Goal: Task Accomplishment & Management: Use online tool/utility

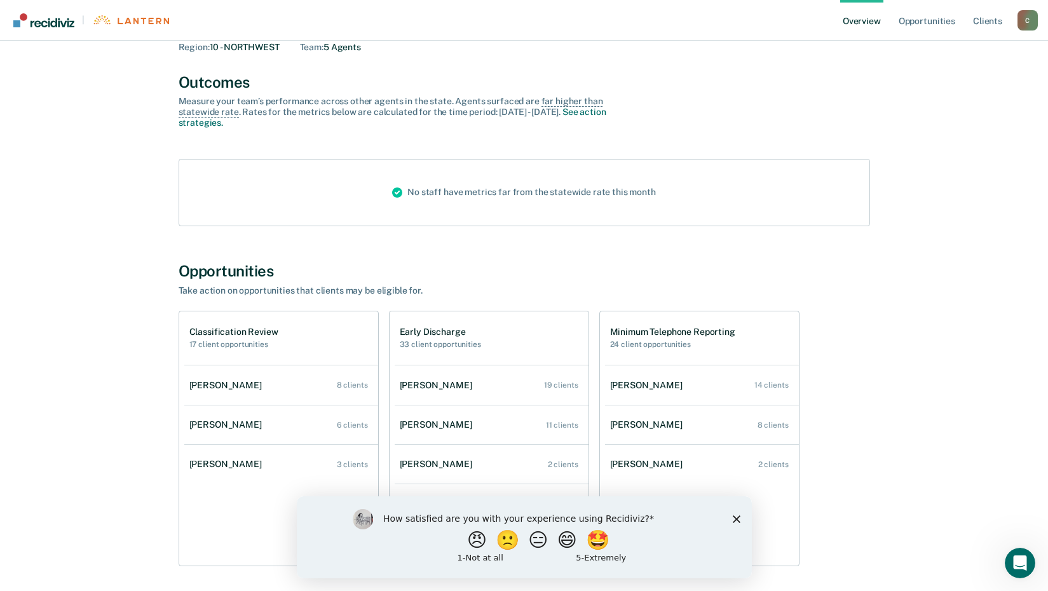
scroll to position [117, 0]
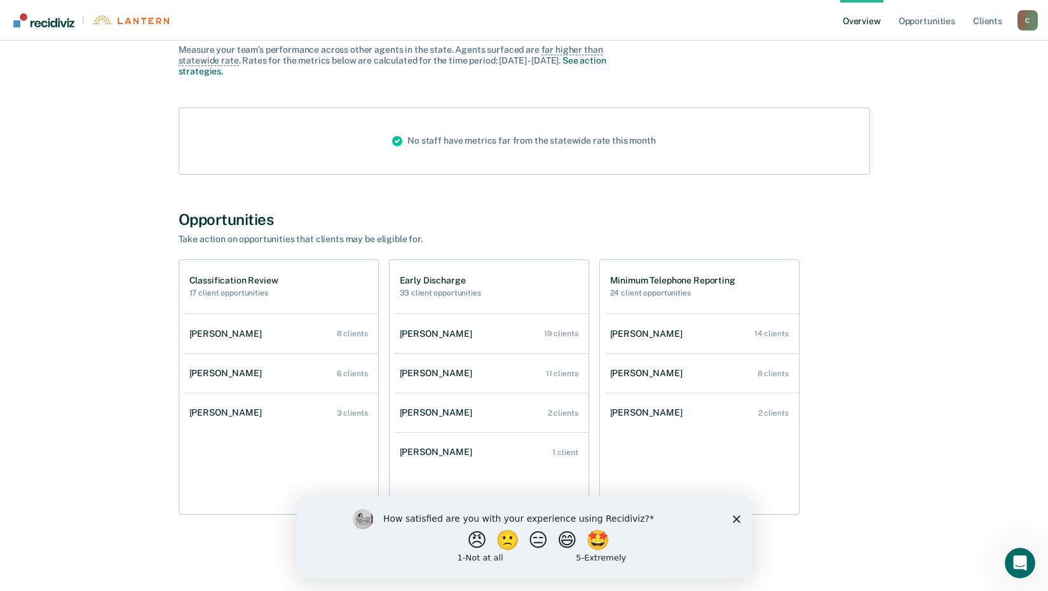
click at [667, 203] on div "[PERSON_NAME] Overview Region : 10 - NORTHWEST Team : 5 Agents Outcomes Measure…" at bounding box center [524, 245] width 763 height 612
click at [735, 517] on polygon "Close survey" at bounding box center [736, 519] width 8 height 8
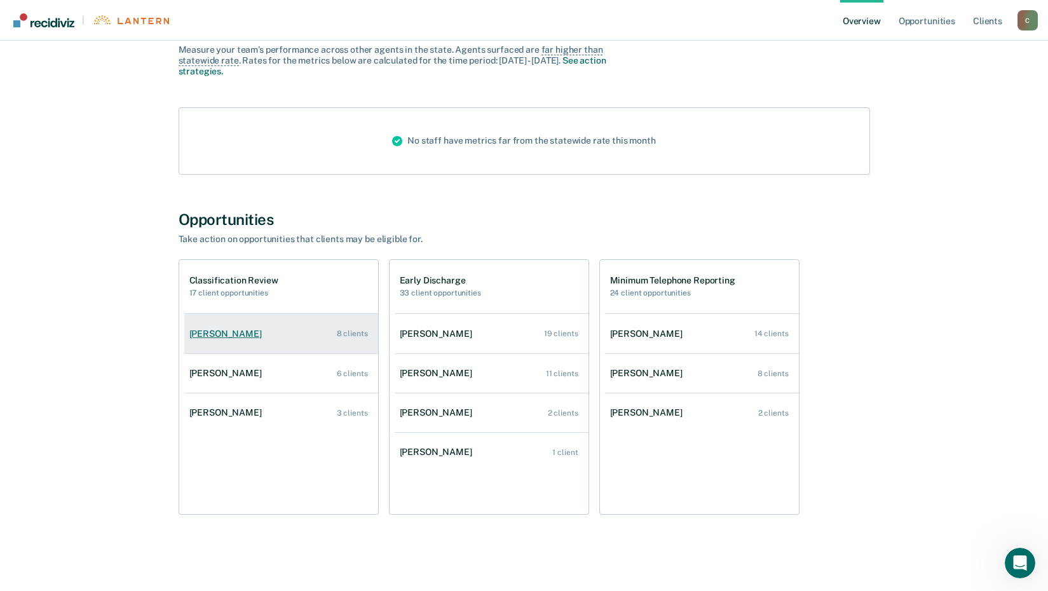
click at [213, 336] on div "[PERSON_NAME]" at bounding box center [228, 334] width 78 height 11
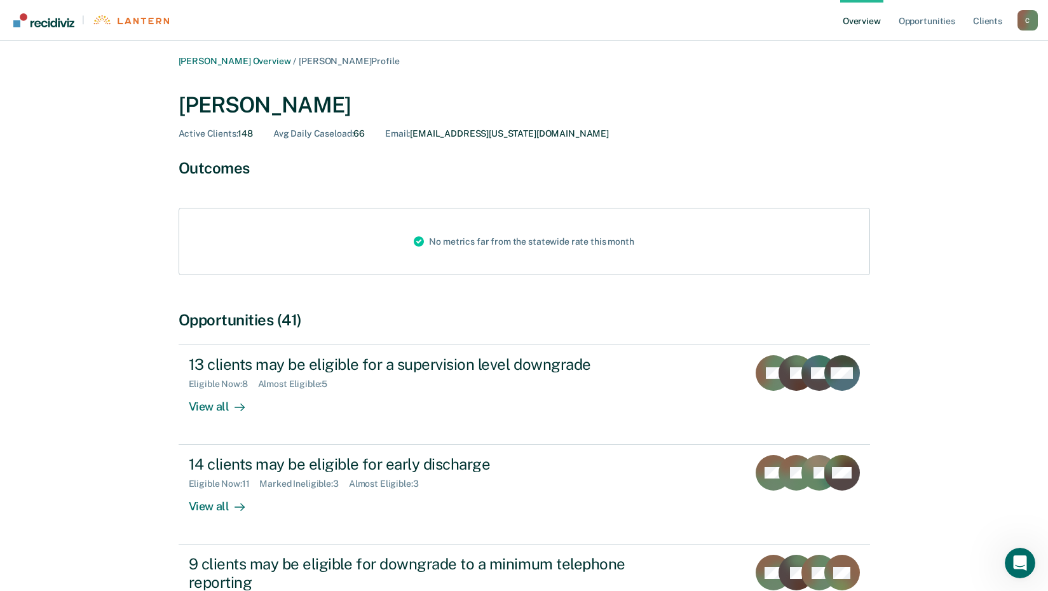
click at [1034, 19] on div "C" at bounding box center [1028, 20] width 20 height 20
click at [622, 108] on div "[PERSON_NAME]" at bounding box center [525, 105] width 692 height 26
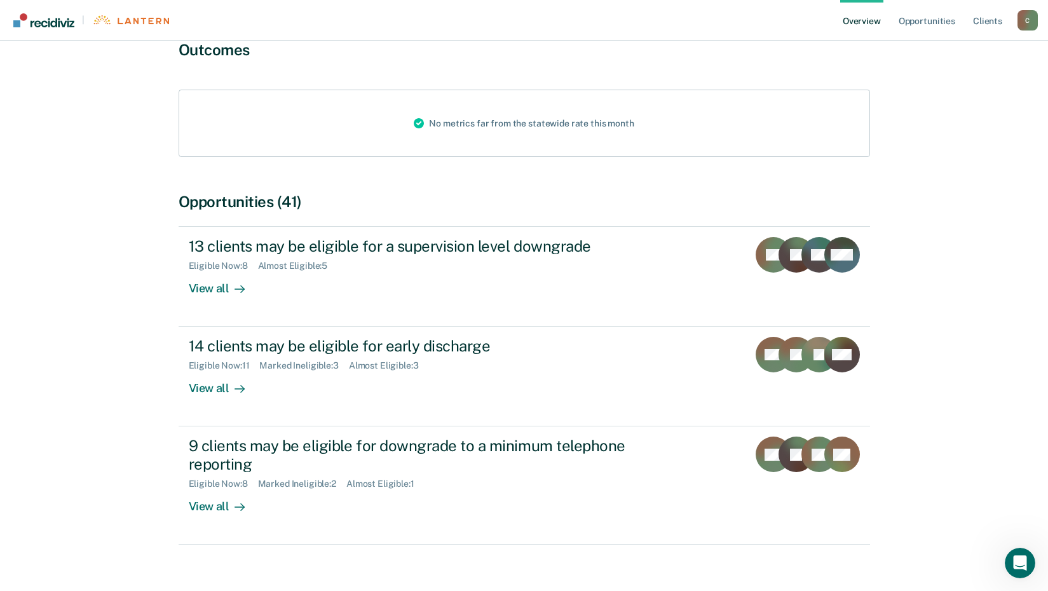
scroll to position [138, 0]
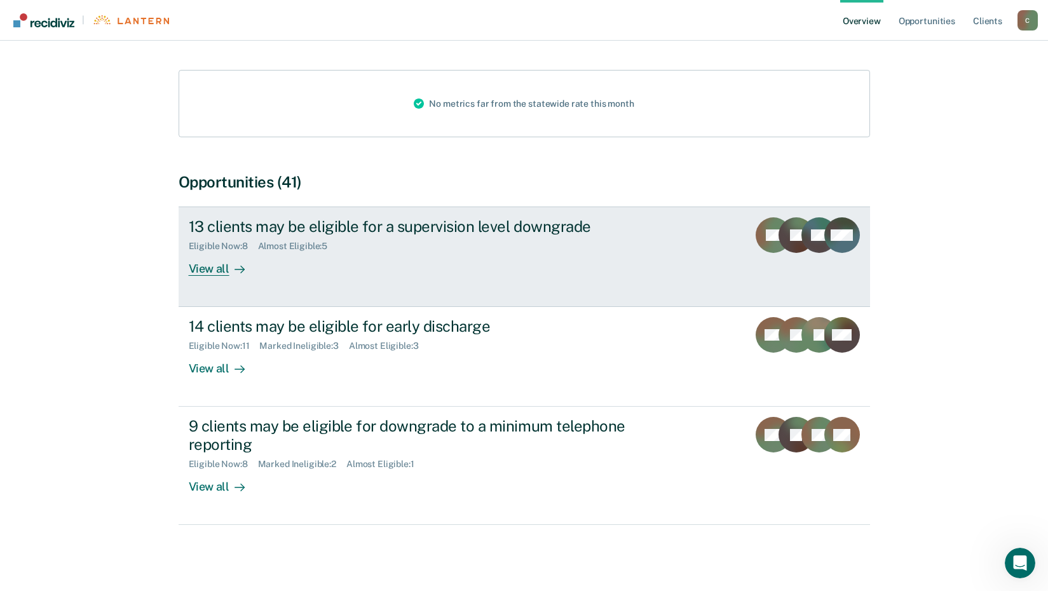
click at [197, 271] on div "View all" at bounding box center [224, 264] width 71 height 25
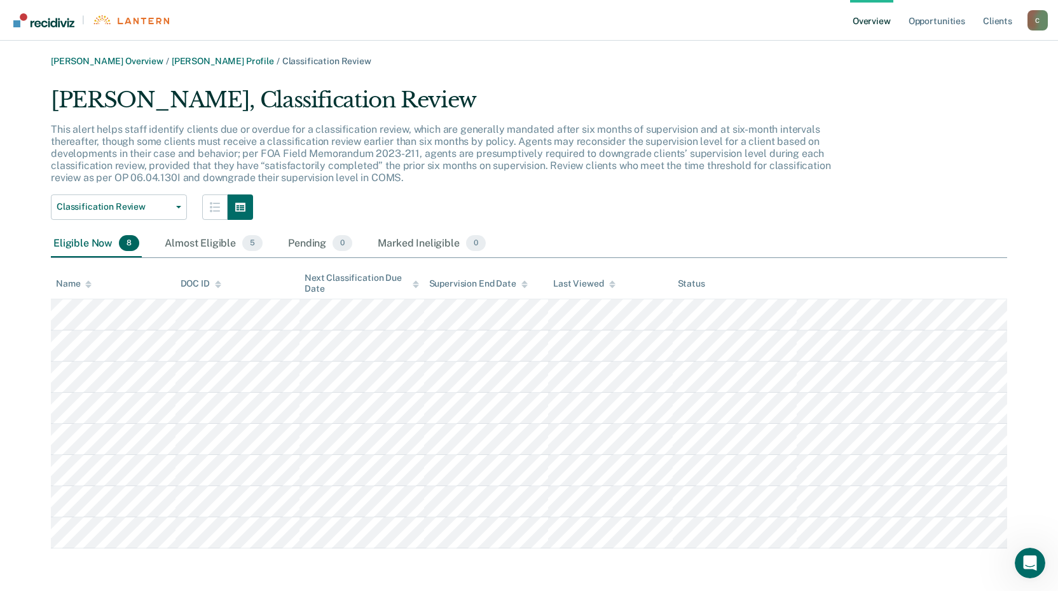
click at [1031, 13] on div "C" at bounding box center [1037, 20] width 20 height 20
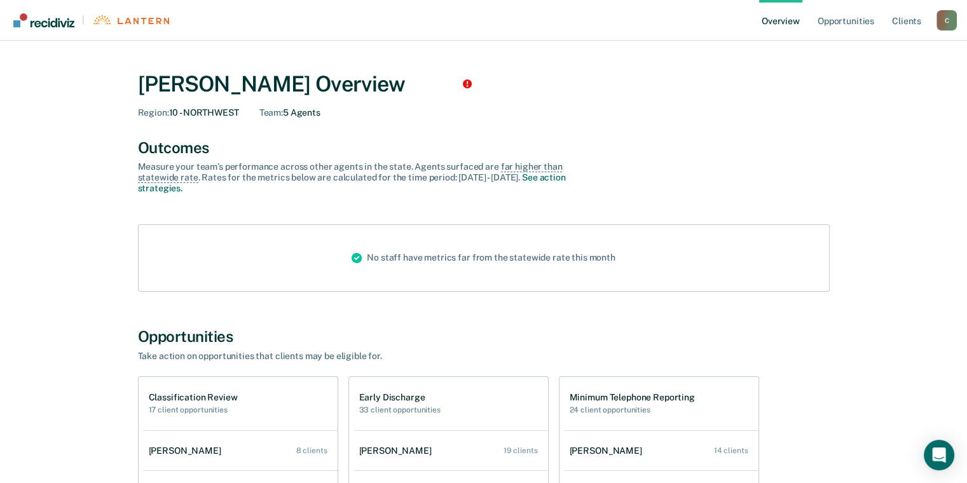
click at [950, 20] on div "C" at bounding box center [946, 20] width 20 height 20
click at [855, 51] on link "Profile" at bounding box center [895, 51] width 102 height 11
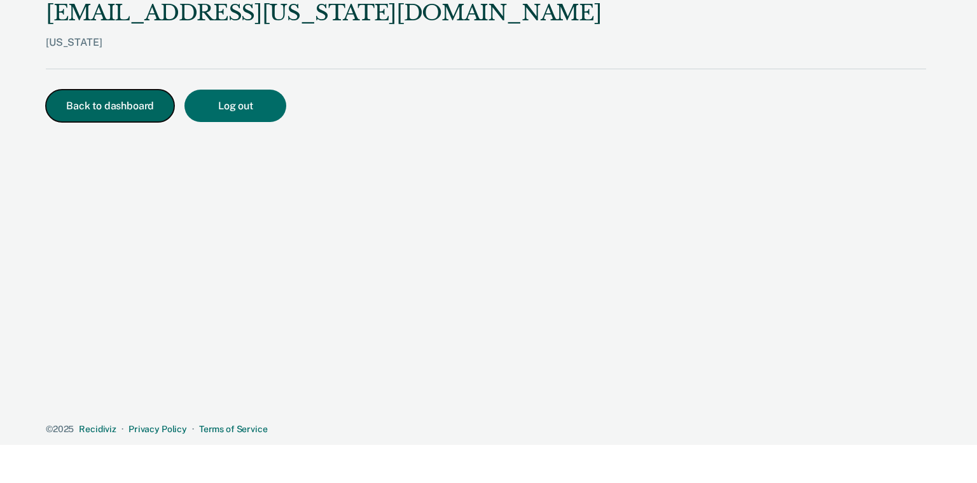
click at [116, 103] on button "Back to dashboard" at bounding box center [110, 106] width 128 height 32
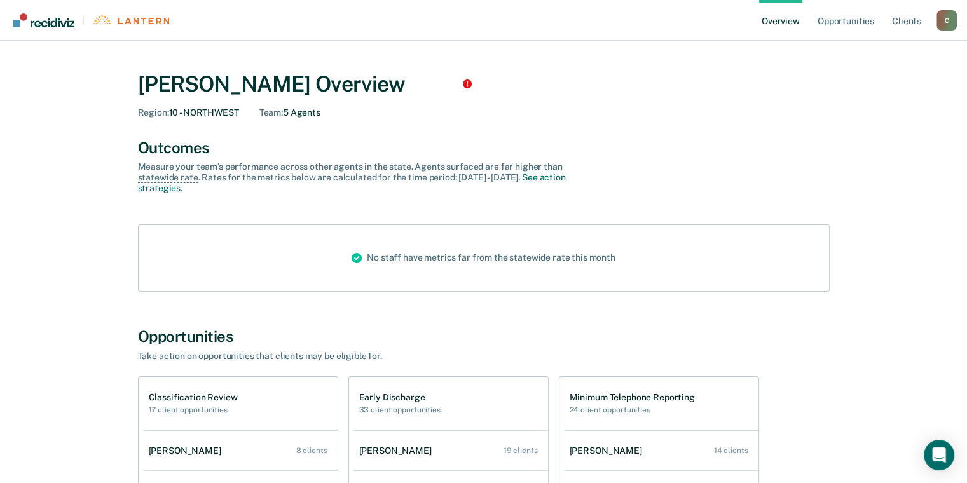
click at [36, 27] on img "Go to Recidiviz Home" at bounding box center [43, 20] width 61 height 14
click at [38, 27] on img "Go to Recidiviz Home" at bounding box center [43, 20] width 61 height 14
click at [127, 23] on img "Go to Recidiviz Home" at bounding box center [130, 20] width 77 height 10
click at [837, 23] on link "Opportunities" at bounding box center [846, 20] width 62 height 41
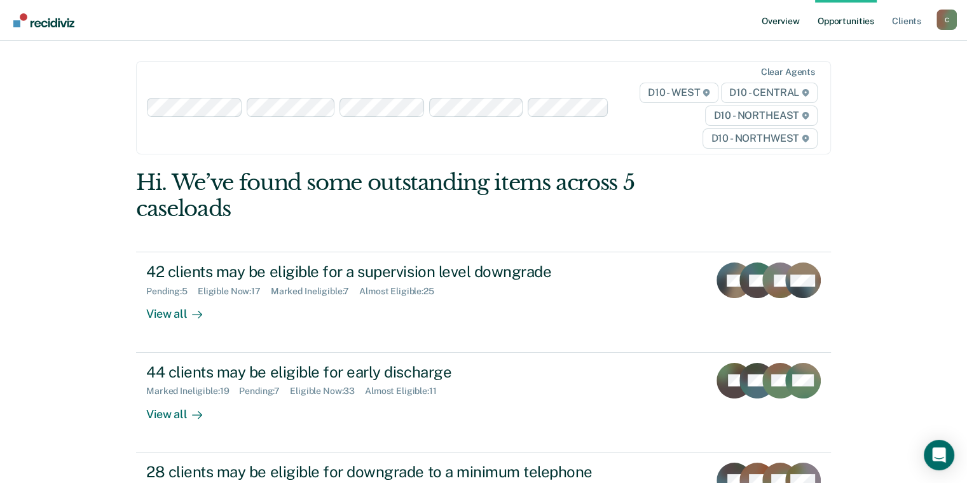
click at [788, 22] on link "Overview" at bounding box center [780, 20] width 43 height 41
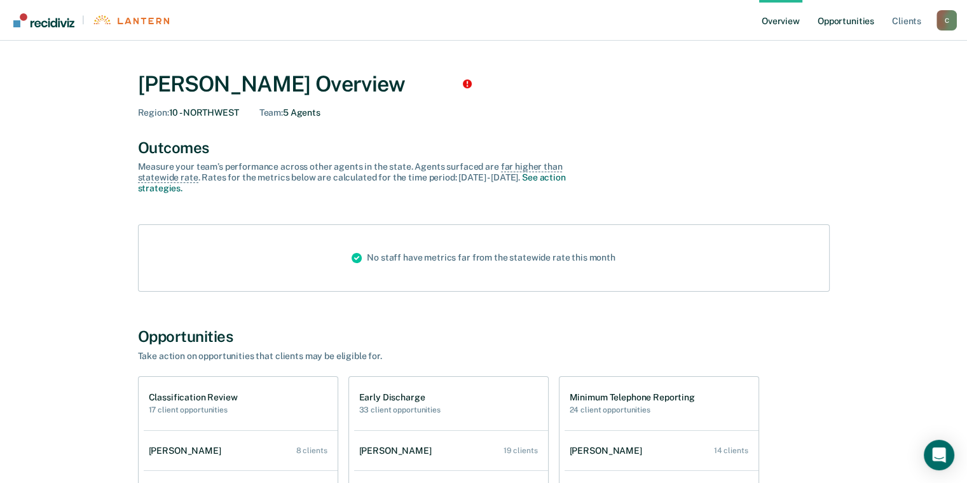
click at [825, 27] on link "Opportunities" at bounding box center [846, 20] width 62 height 41
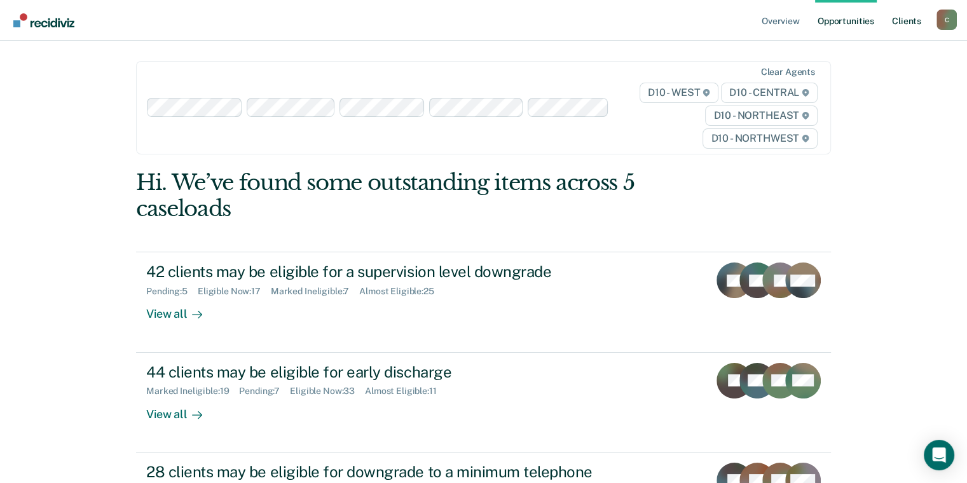
click at [895, 23] on link "Client s" at bounding box center [906, 20] width 34 height 41
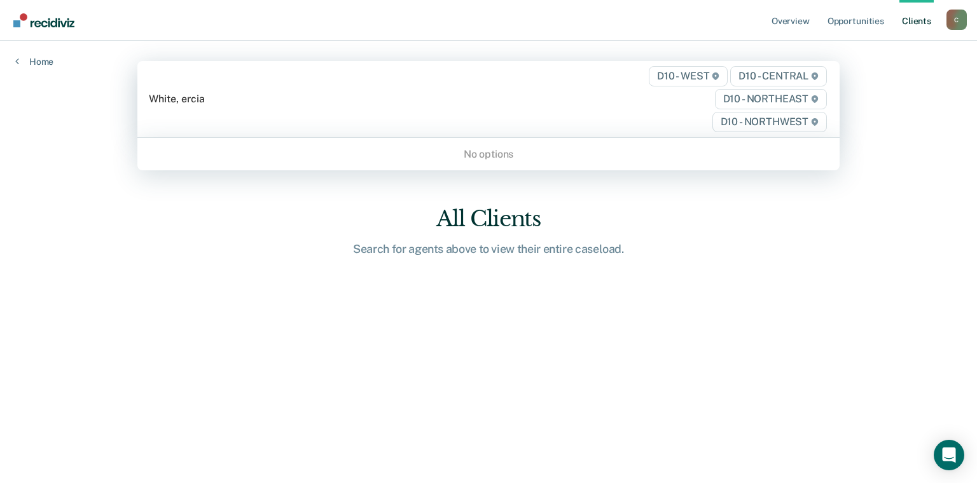
type input "White, ercia"
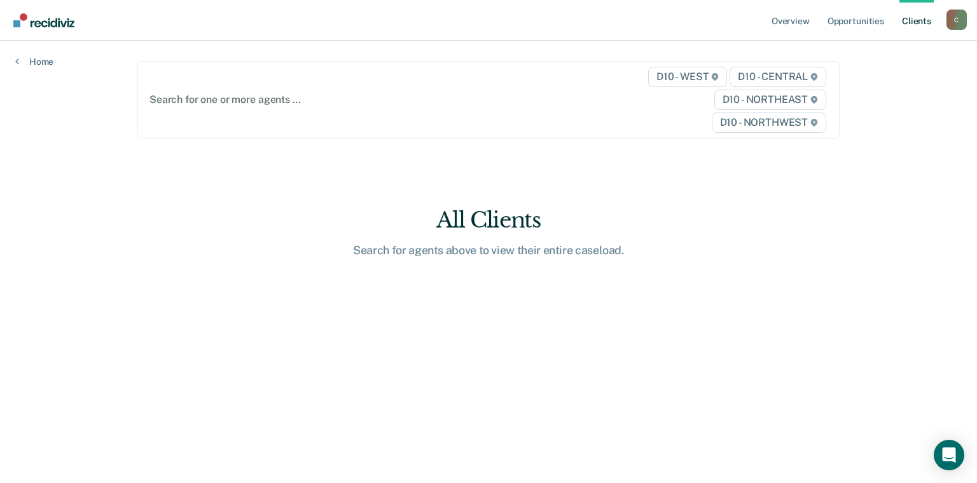
click at [226, 99] on div at bounding box center [386, 99] width 474 height 15
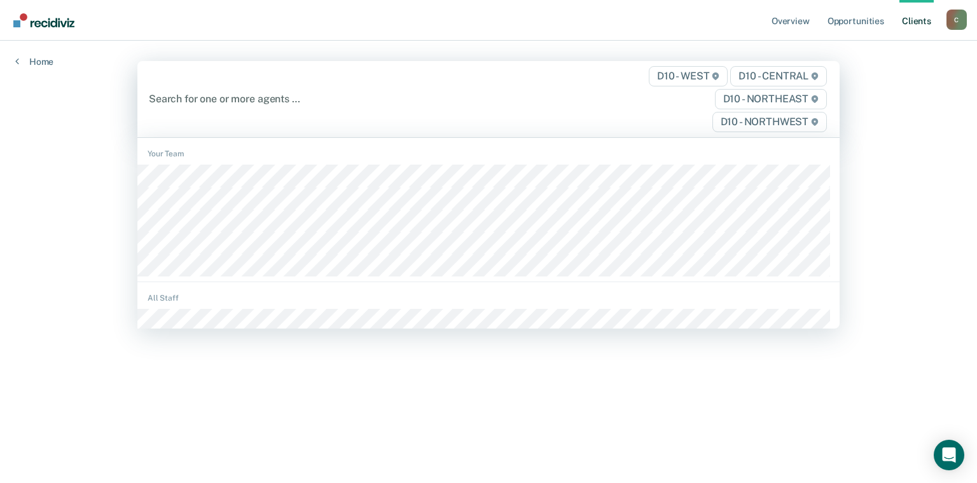
click at [226, 99] on div at bounding box center [386, 99] width 474 height 15
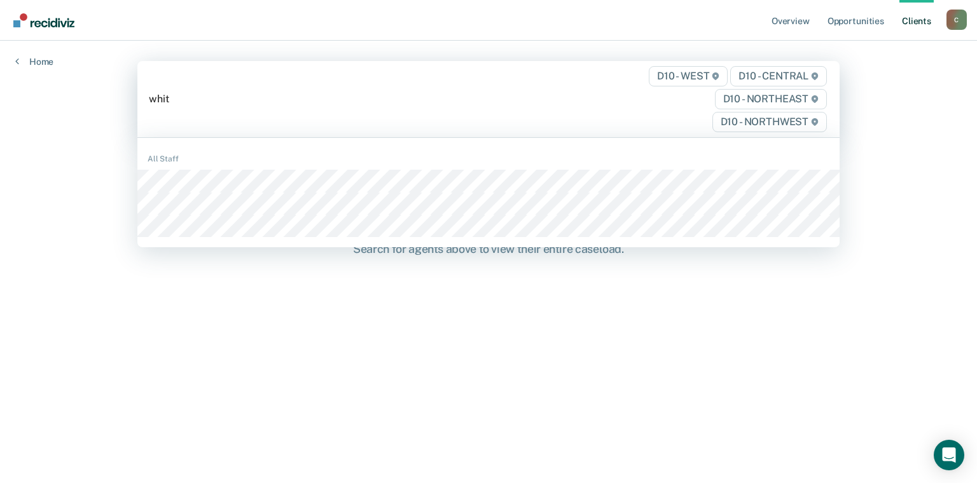
type input "white"
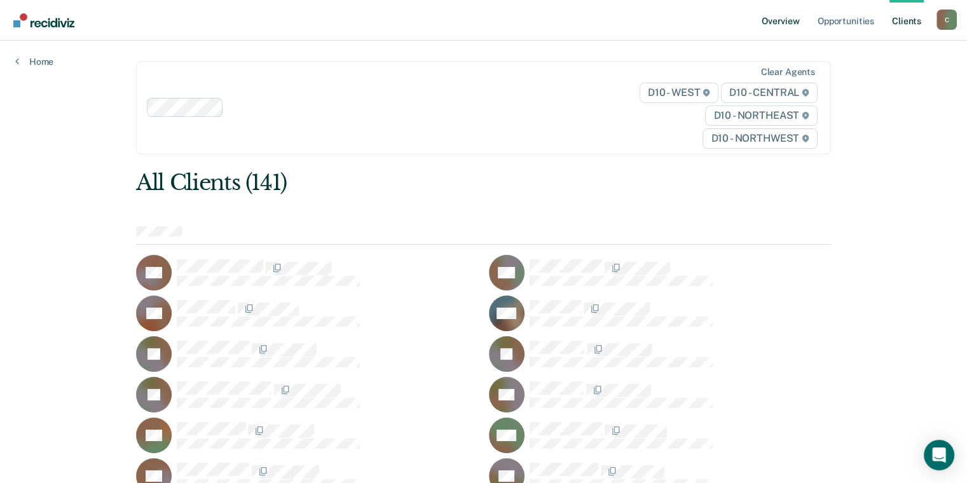
click at [786, 25] on link "Overview" at bounding box center [780, 20] width 43 height 41
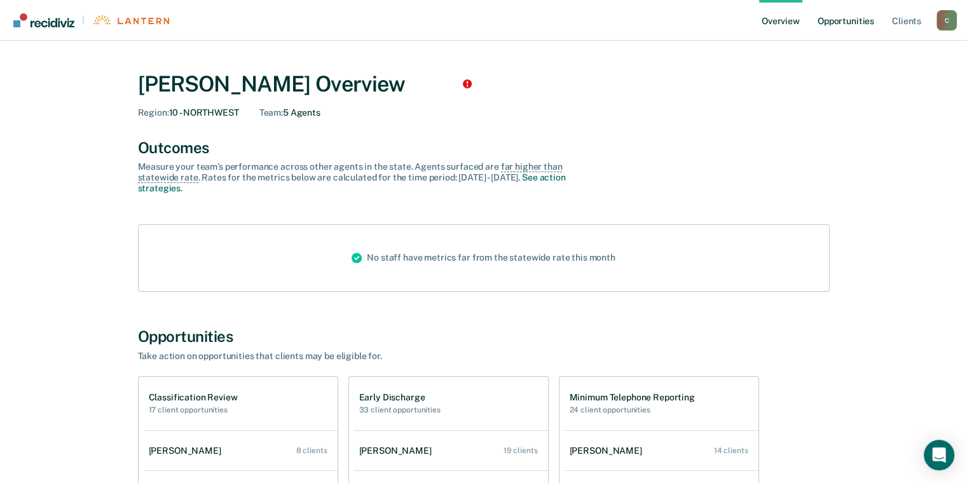
click at [844, 24] on link "Opportunities" at bounding box center [846, 20] width 62 height 41
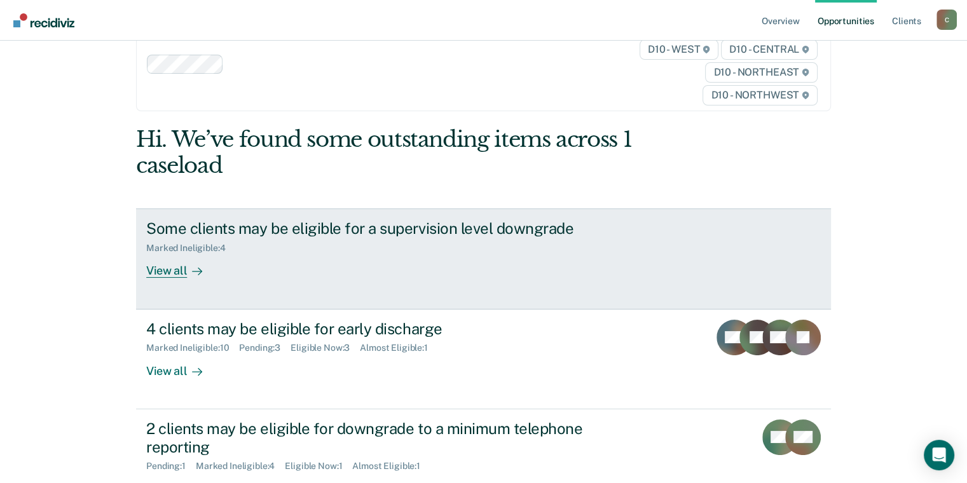
scroll to position [64, 0]
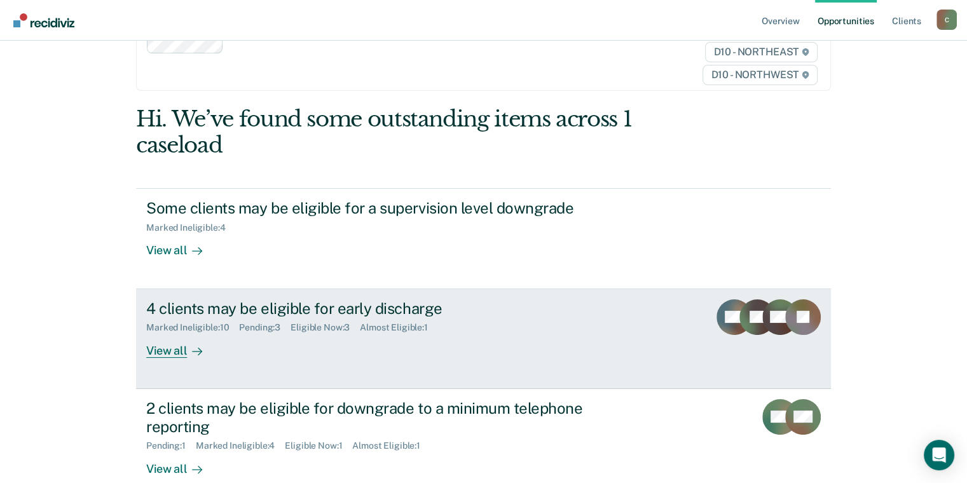
click at [174, 352] on div "View all" at bounding box center [181, 345] width 71 height 25
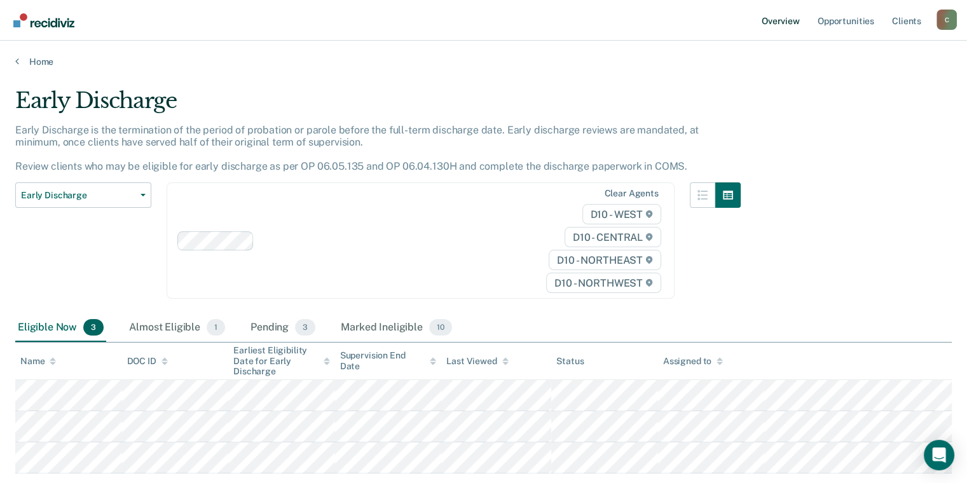
click at [780, 27] on link "Overview" at bounding box center [780, 20] width 43 height 41
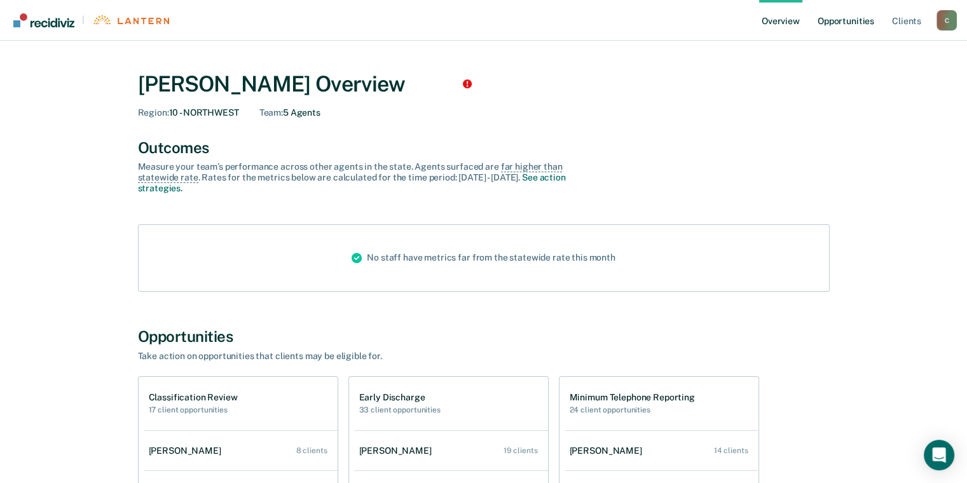
click at [833, 23] on link "Opportunities" at bounding box center [846, 20] width 62 height 41
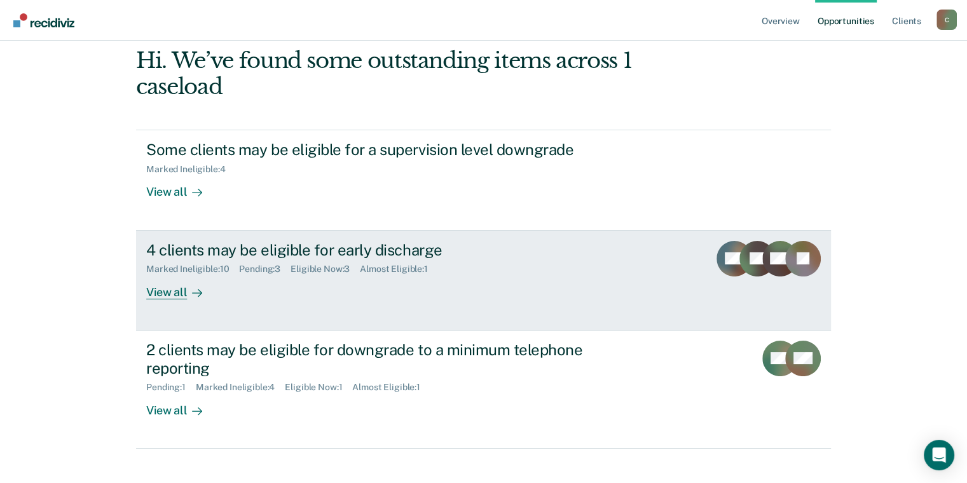
scroll to position [101, 0]
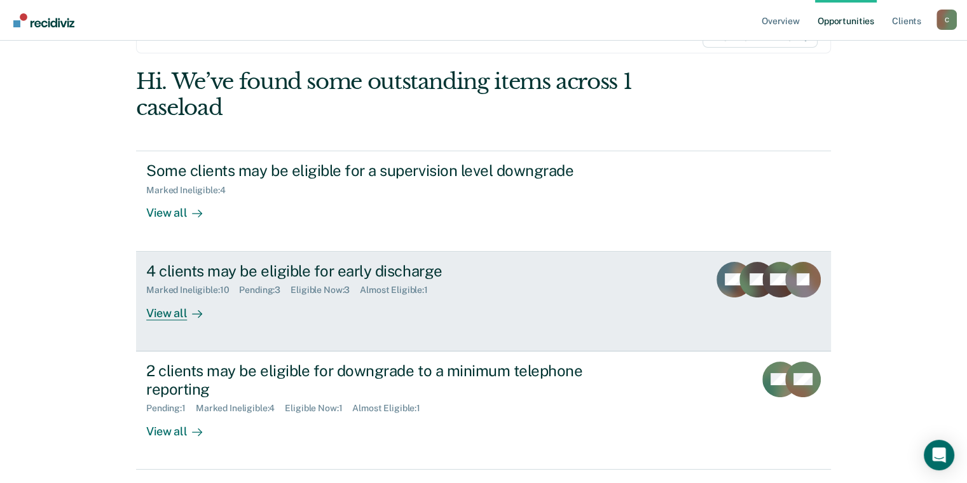
click at [160, 317] on div "View all" at bounding box center [181, 308] width 71 height 25
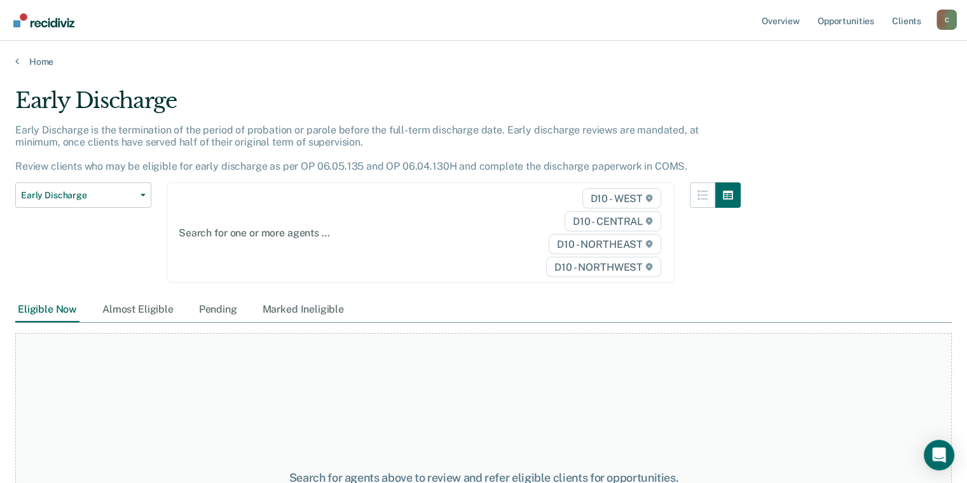
click at [619, 193] on span "D10 - WEST" at bounding box center [621, 198] width 79 height 20
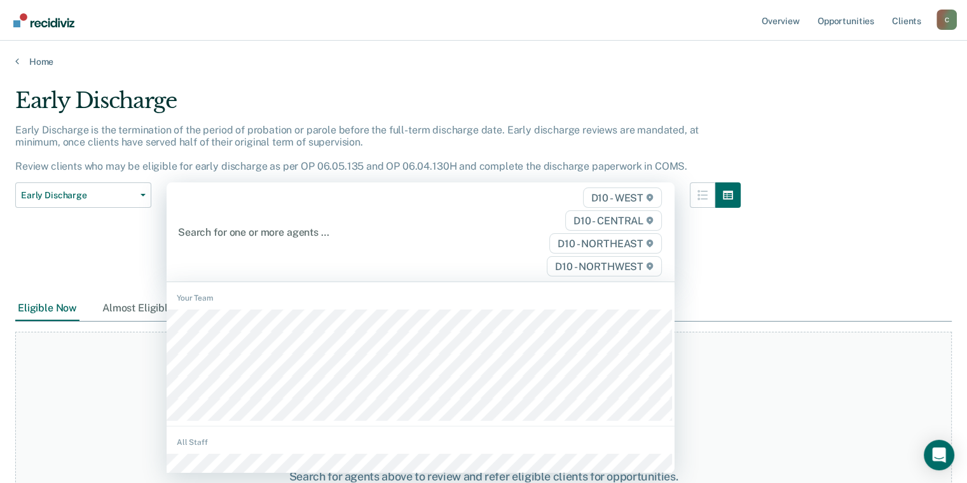
click at [268, 229] on div at bounding box center [347, 232] width 339 height 15
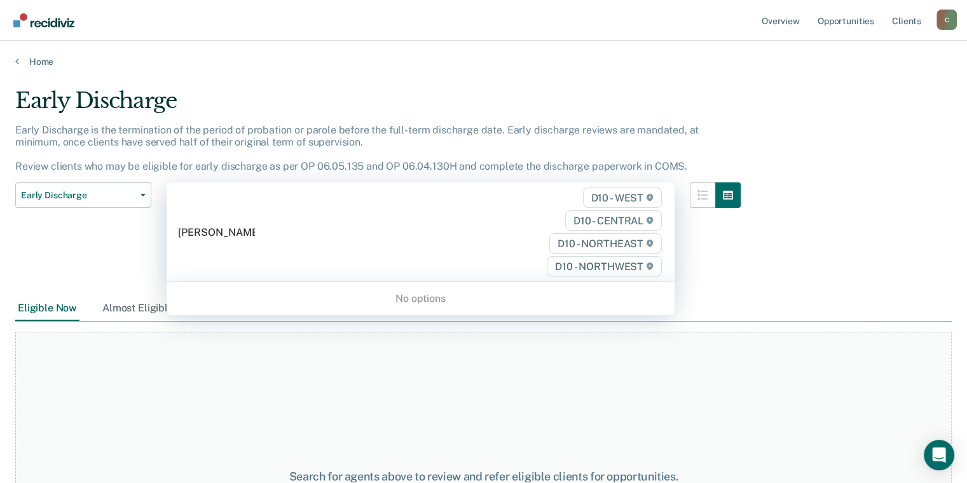
type input "[PERSON_NAME]"
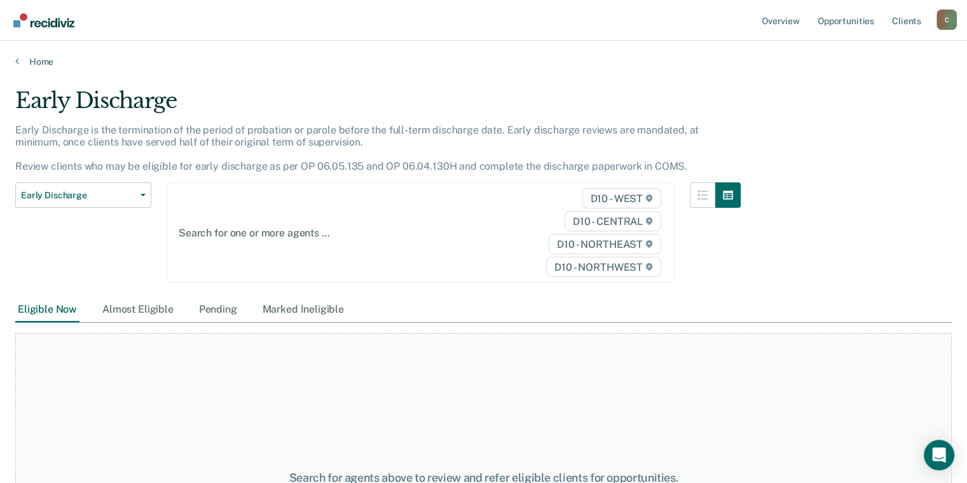
drag, startPoint x: 269, startPoint y: 224, endPoint x: 238, endPoint y: 229, distance: 30.8
click at [238, 229] on div at bounding box center [348, 233] width 338 height 15
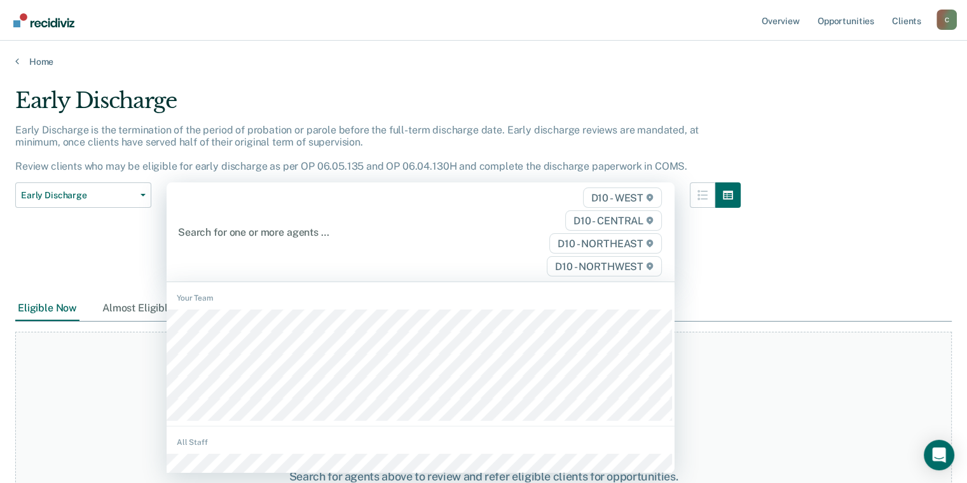
click at [265, 234] on div at bounding box center [347, 232] width 339 height 15
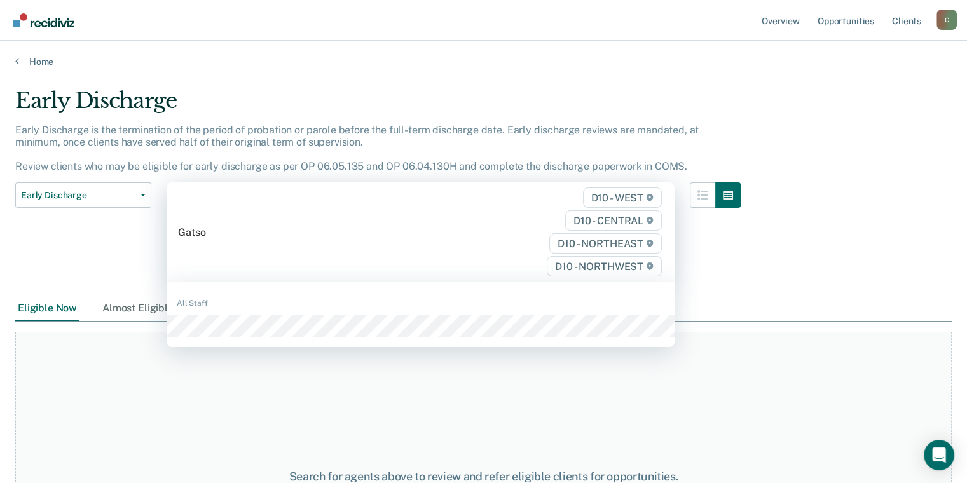
type input "[PERSON_NAME]"
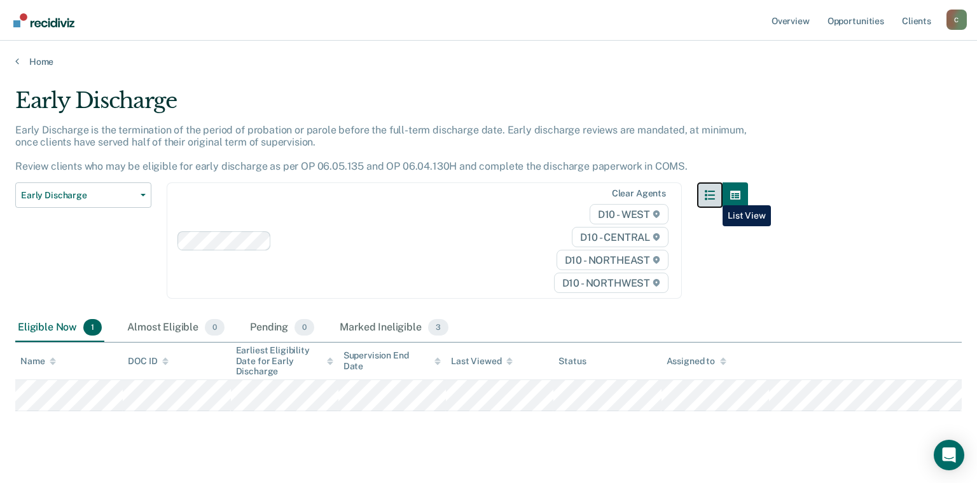
click at [713, 196] on icon "button" at bounding box center [709, 195] width 10 height 10
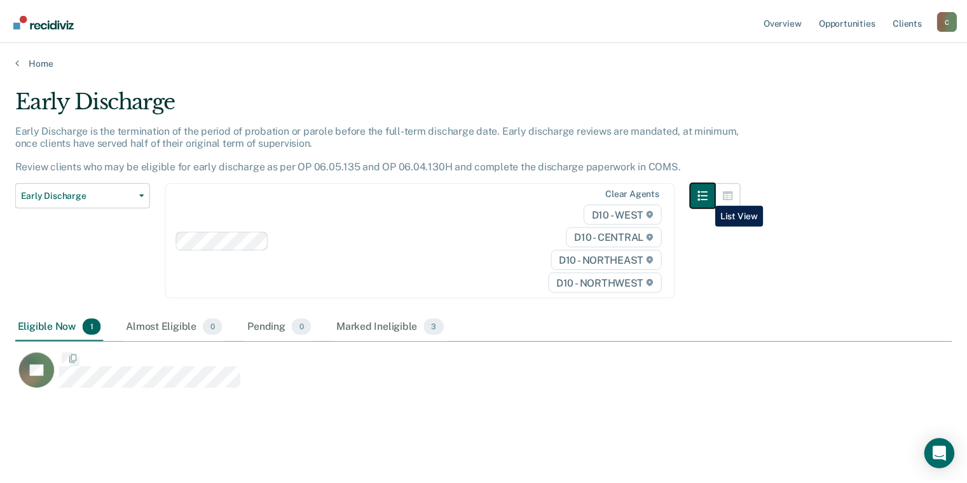
scroll to position [290, 936]
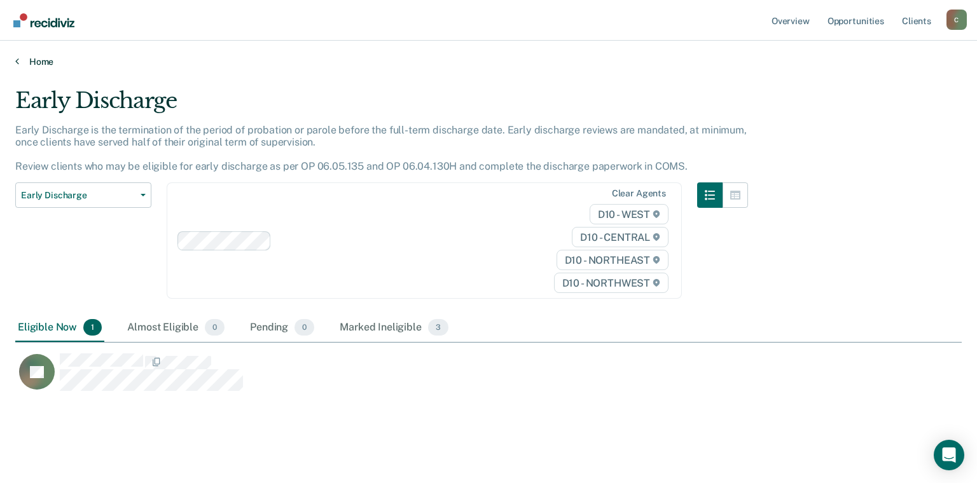
click at [20, 61] on link "Home" at bounding box center [488, 61] width 946 height 11
